Goal: Information Seeking & Learning: Understand process/instructions

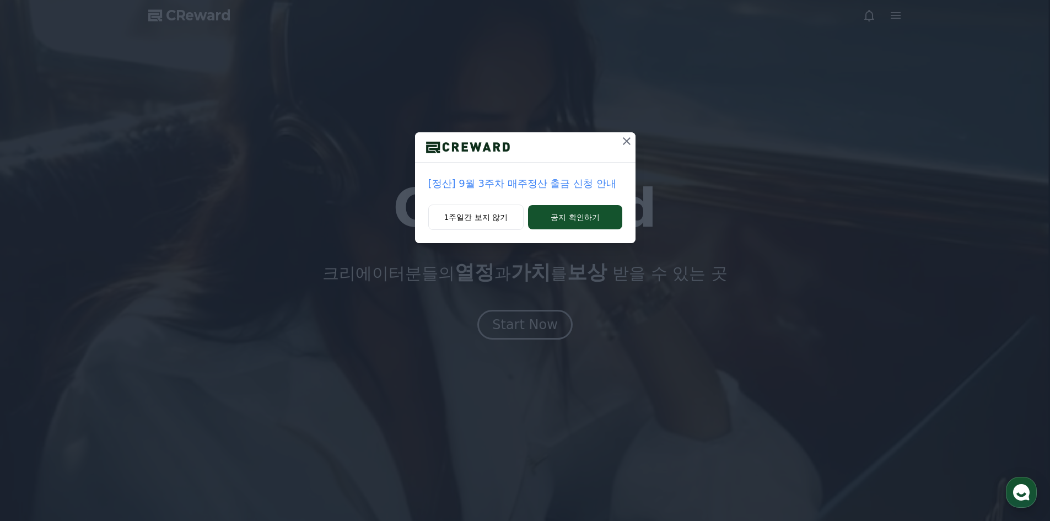
drag, startPoint x: 0, startPoint y: 0, endPoint x: 550, endPoint y: 304, distance: 628.2
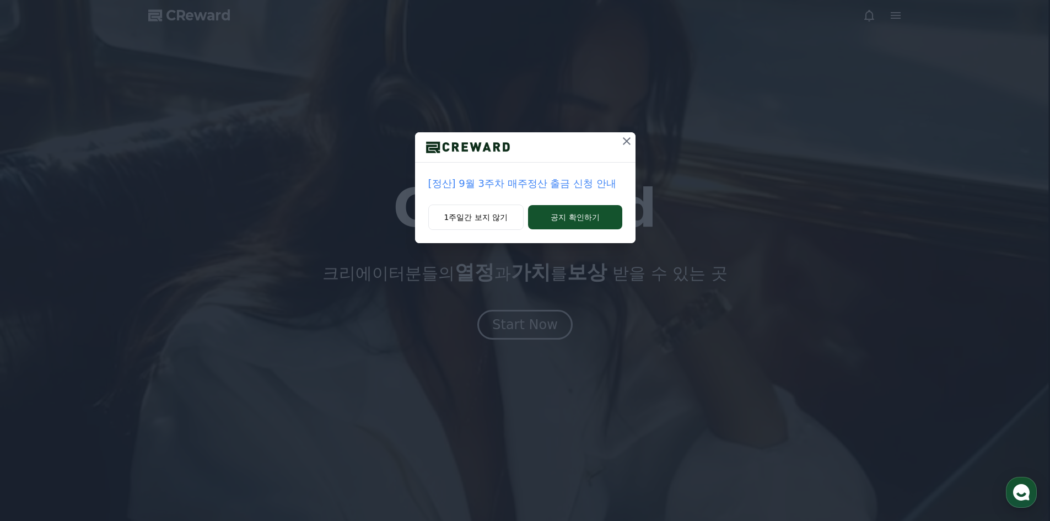
click at [550, 305] on div "[정산] 9월 3주차 매주정산 출금 신청 안내 1주일간 보지 않기 공지 확인하기" at bounding box center [525, 260] width 1050 height 521
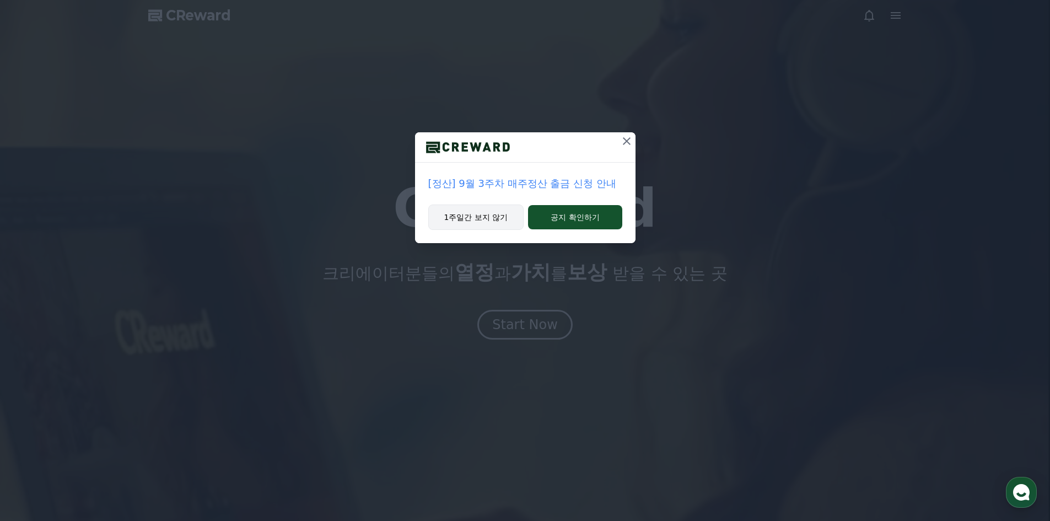
click at [458, 216] on button "1주일간 보지 않기" at bounding box center [476, 217] width 96 height 25
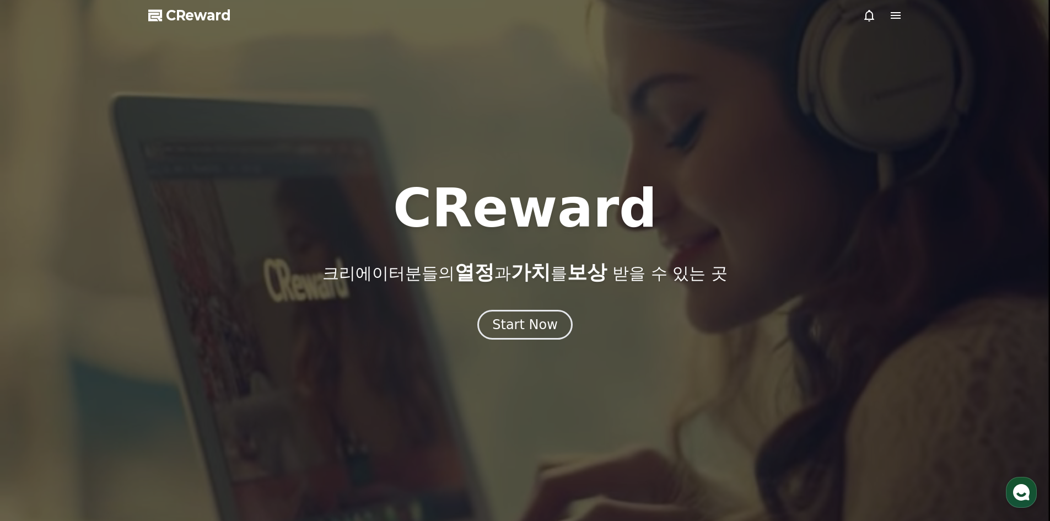
click at [537, 308] on div "CReward 크리에이터분들의 열정 과 가치 를 보상 받을 수 있는 곳 Start Now" at bounding box center [525, 261] width 1050 height 158
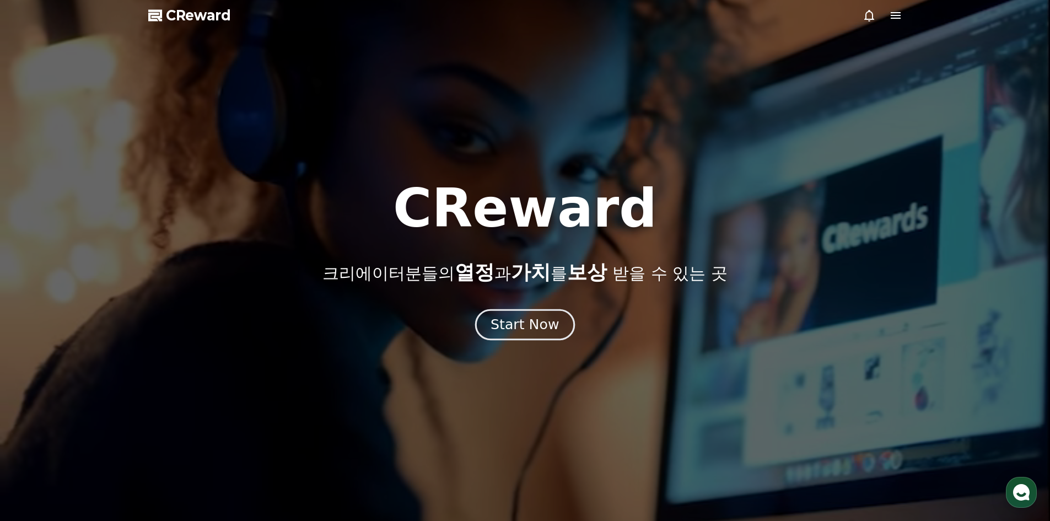
click at [561, 322] on button "Start Now" at bounding box center [525, 324] width 100 height 31
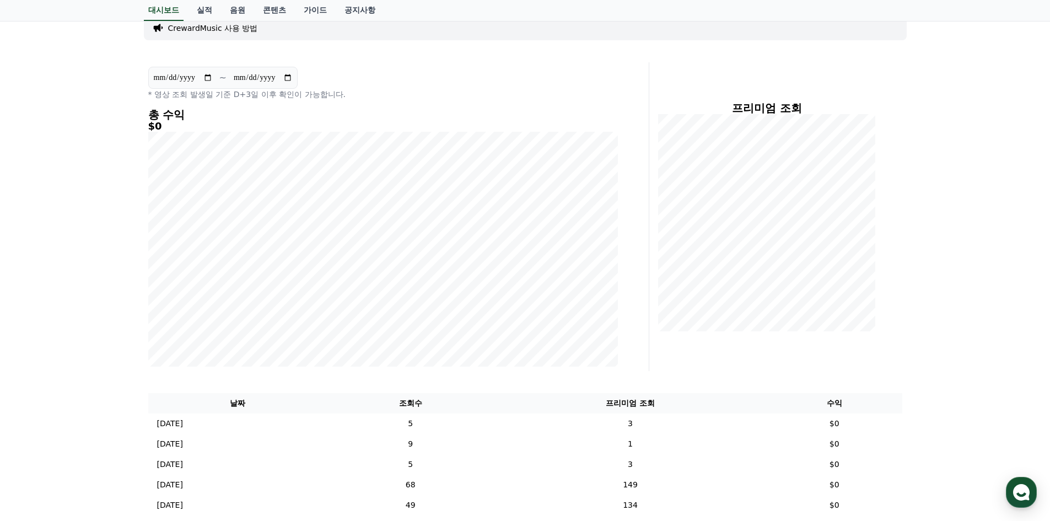
scroll to position [165, 0]
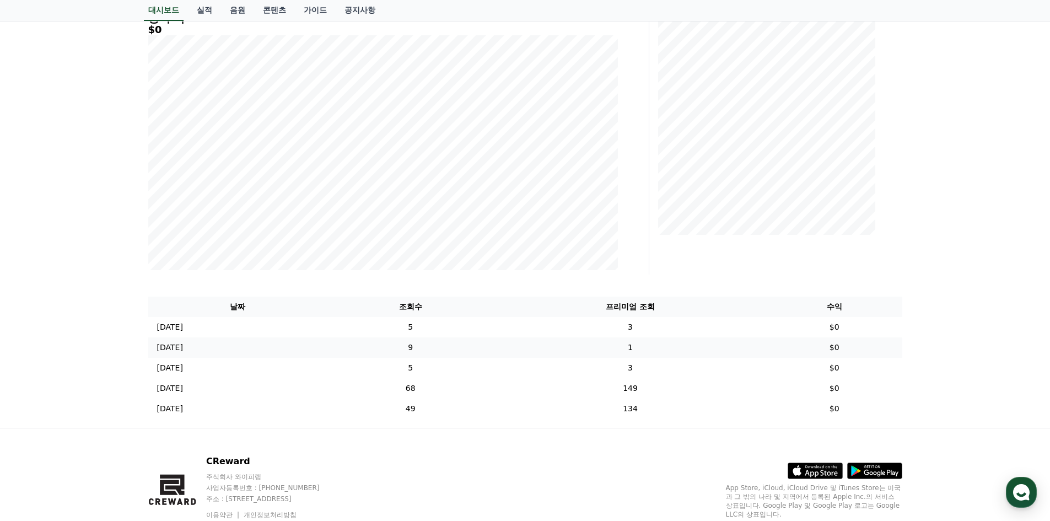
click at [203, 339] on td "[DATE] 09/21" at bounding box center [237, 347] width 179 height 20
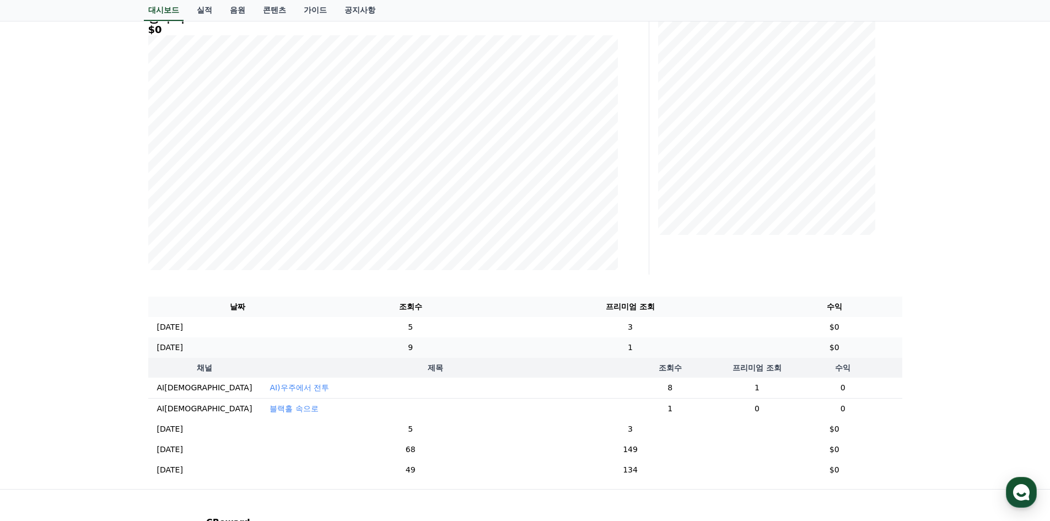
click at [203, 337] on td "[DATE] 09/21" at bounding box center [237, 347] width 179 height 20
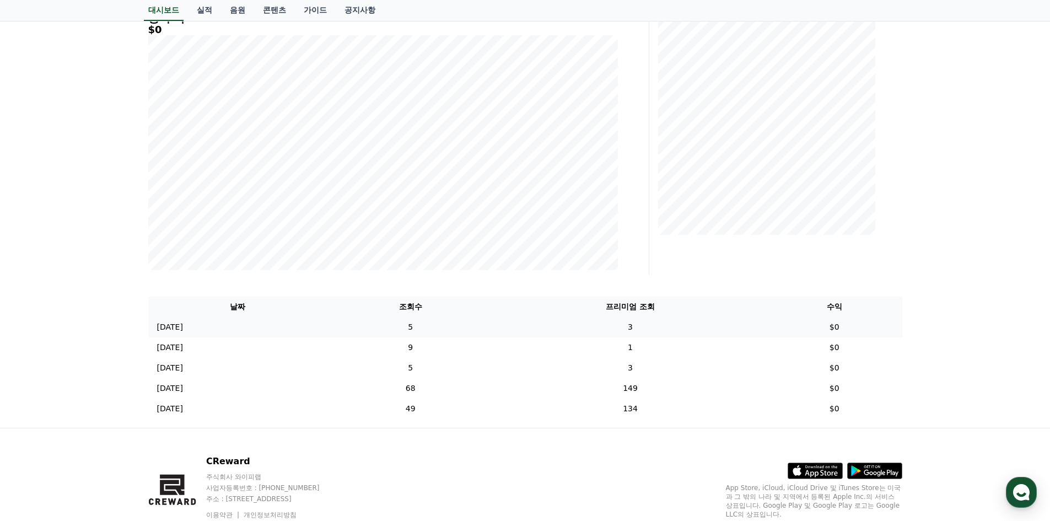
click at [208, 330] on td "[DATE] 09/22" at bounding box center [237, 327] width 179 height 20
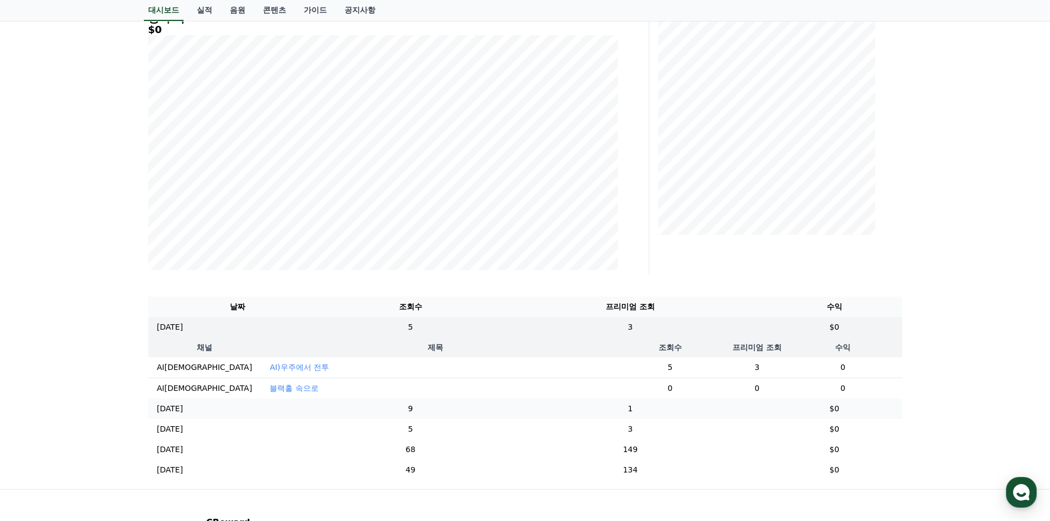
click at [244, 419] on td "[DATE] 09/21" at bounding box center [237, 409] width 179 height 20
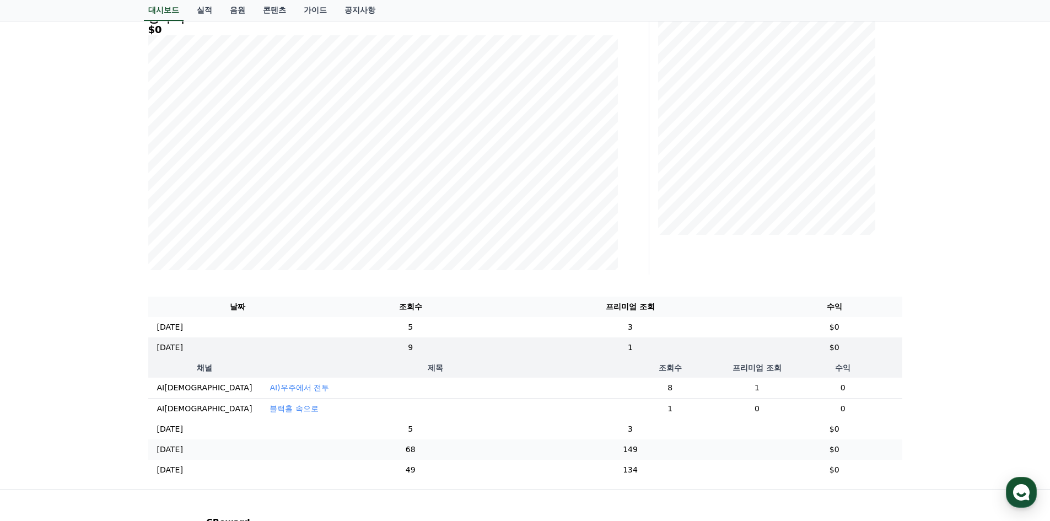
click at [266, 460] on td "[DATE] 09/19" at bounding box center [237, 449] width 179 height 20
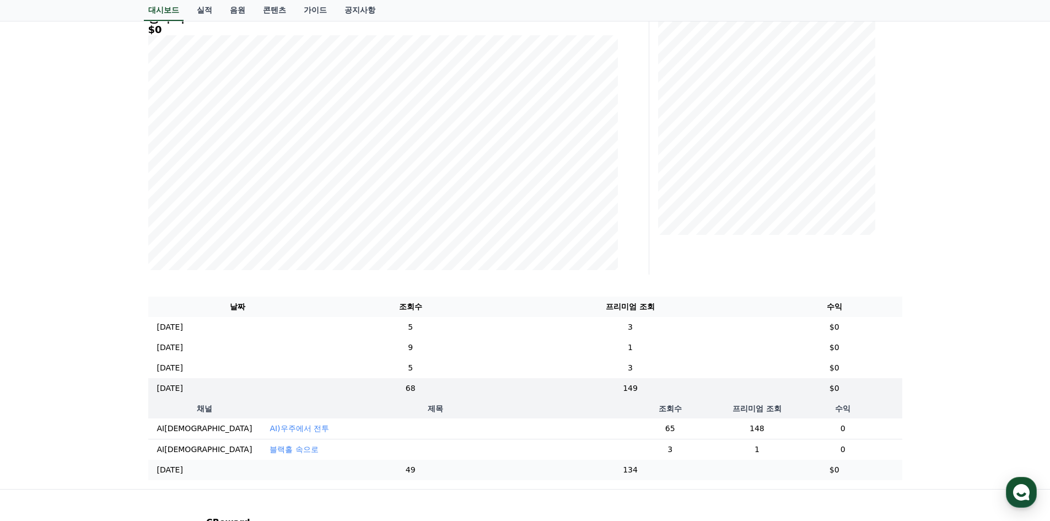
click at [286, 480] on td "[DATE] 09/18" at bounding box center [237, 470] width 179 height 20
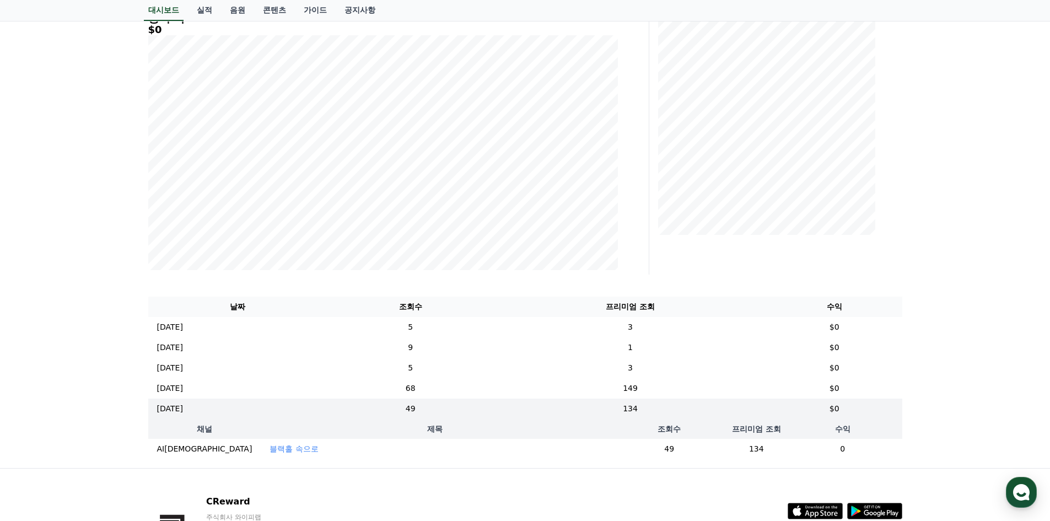
click at [293, 449] on td "블랙홀 속으로" at bounding box center [435, 449] width 348 height 20
click at [317, 459] on td "블랙홀 속으로" at bounding box center [435, 449] width 348 height 20
click at [354, 468] on div "**********" at bounding box center [525, 189] width 772 height 557
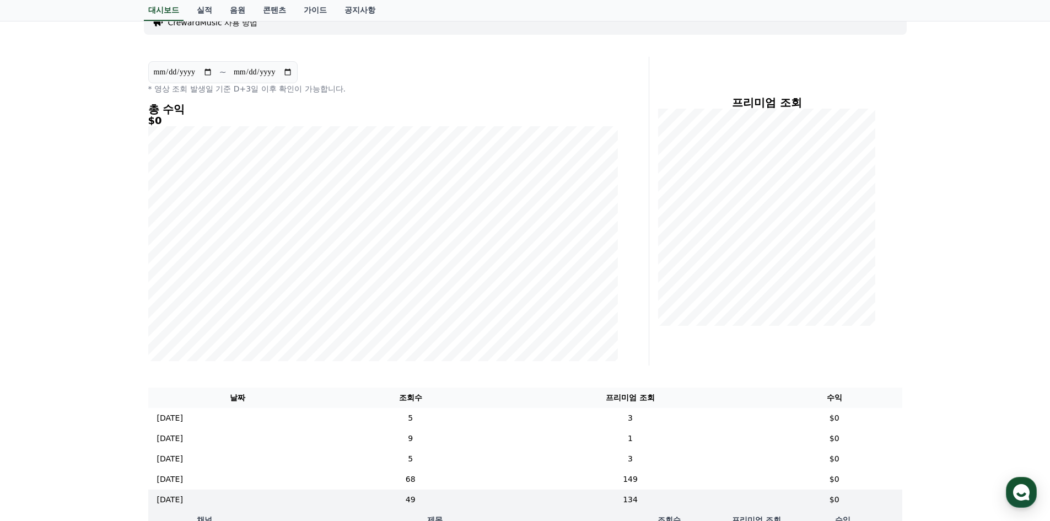
scroll to position [55, 0]
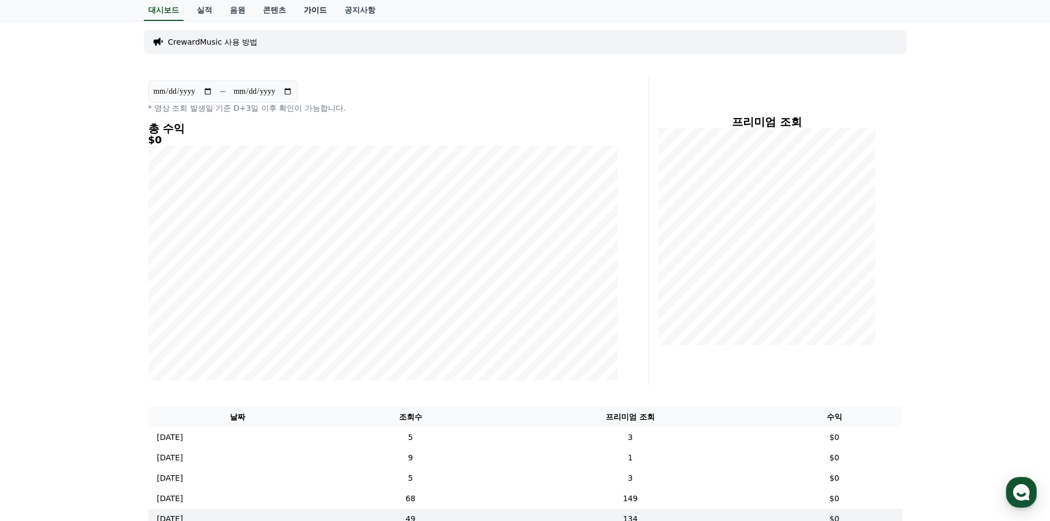
click at [301, 11] on link "가이드" at bounding box center [315, 10] width 41 height 21
